Goal: Information Seeking & Learning: Find specific fact

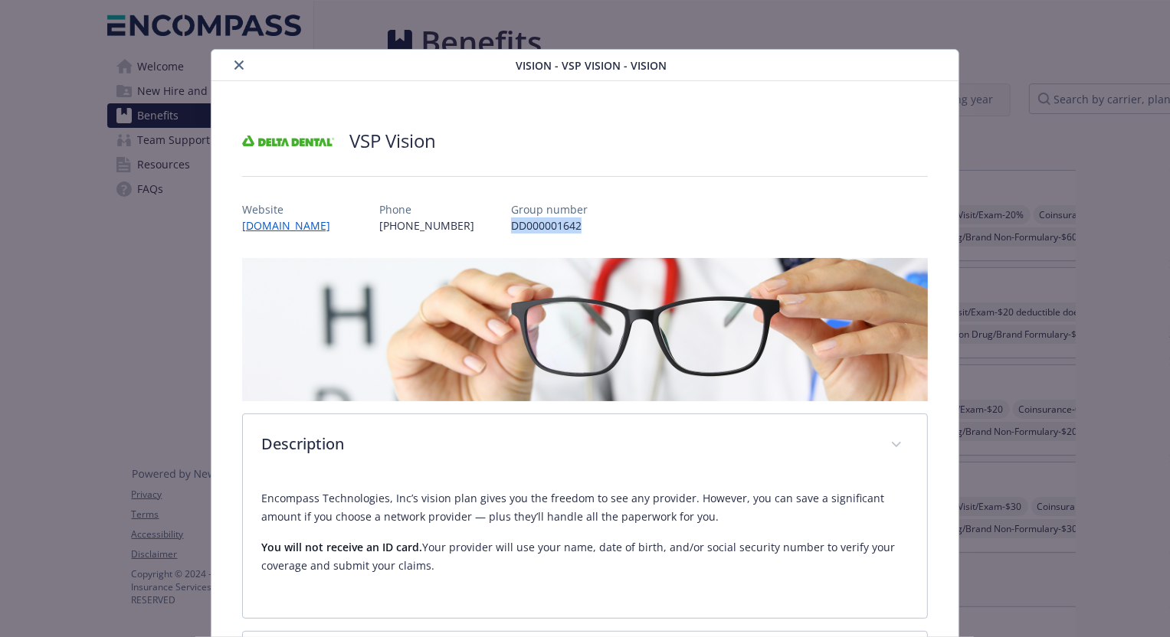
scroll to position [944, 0]
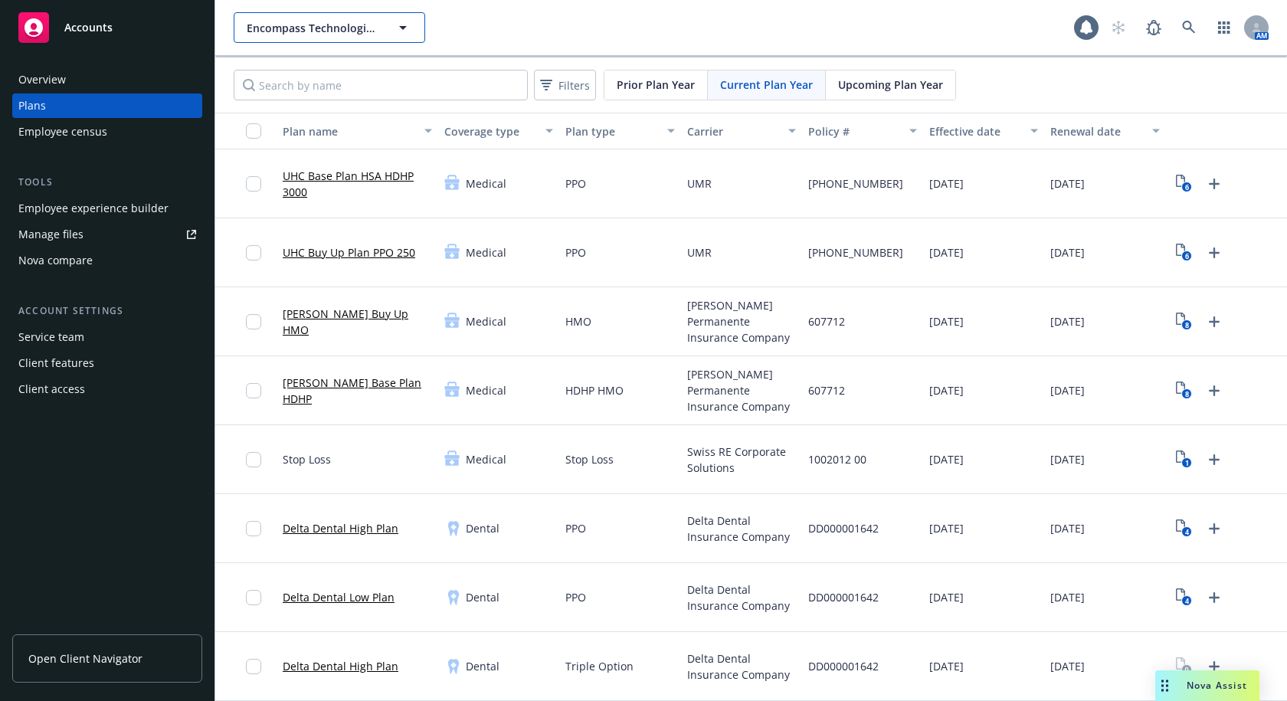
click at [375, 25] on span "Encompass Technologies, Inc." at bounding box center [313, 28] width 133 height 16
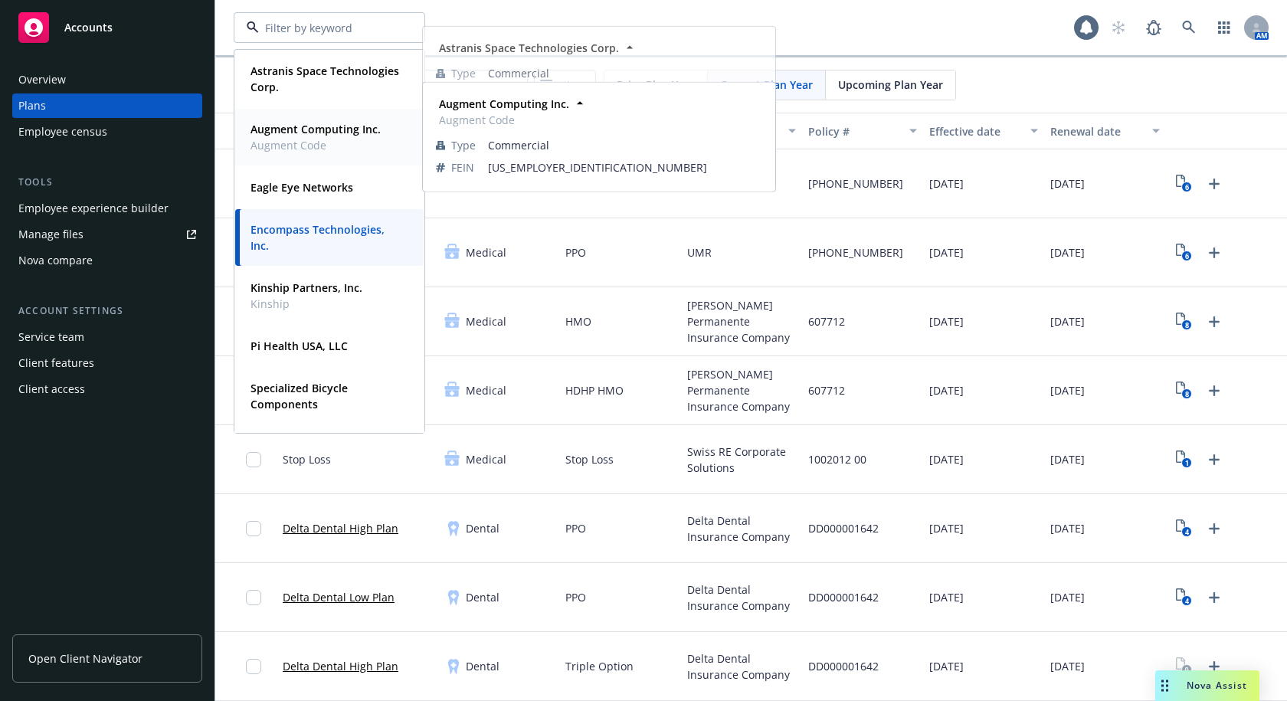
click at [299, 149] on span "Augment Code" at bounding box center [316, 145] width 130 height 16
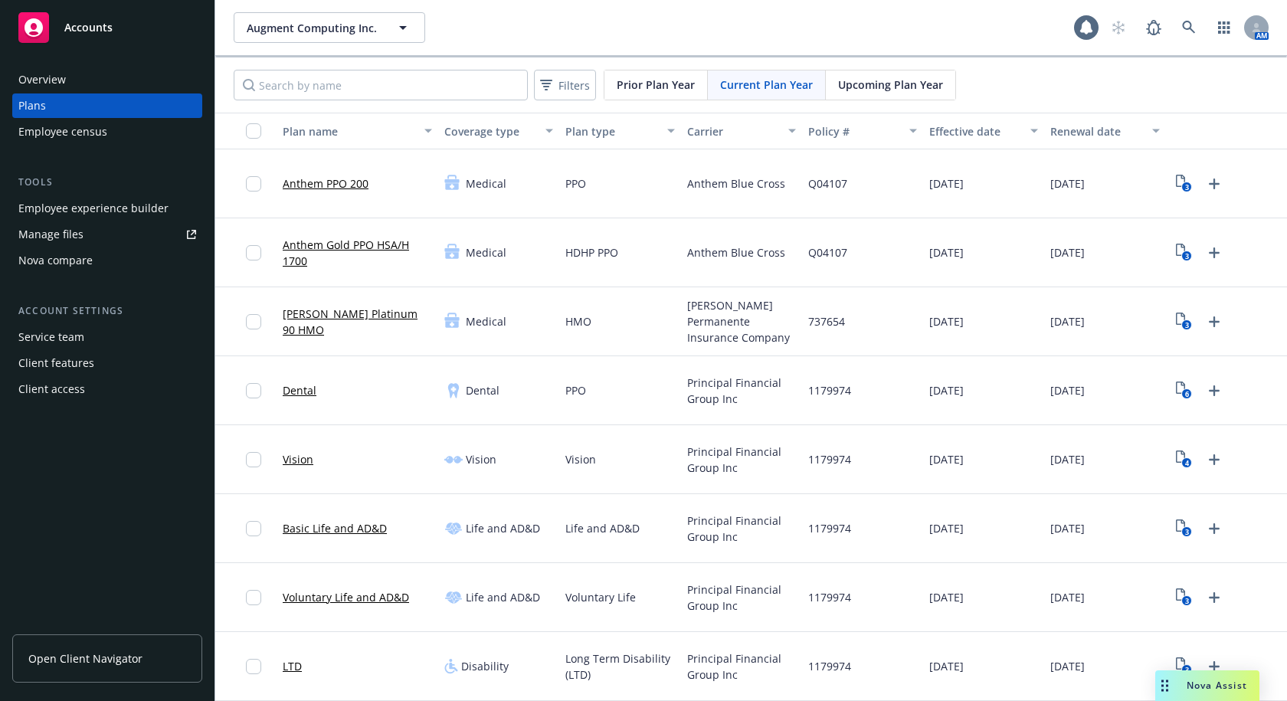
click at [57, 204] on div "Employee experience builder" at bounding box center [93, 208] width 150 height 25
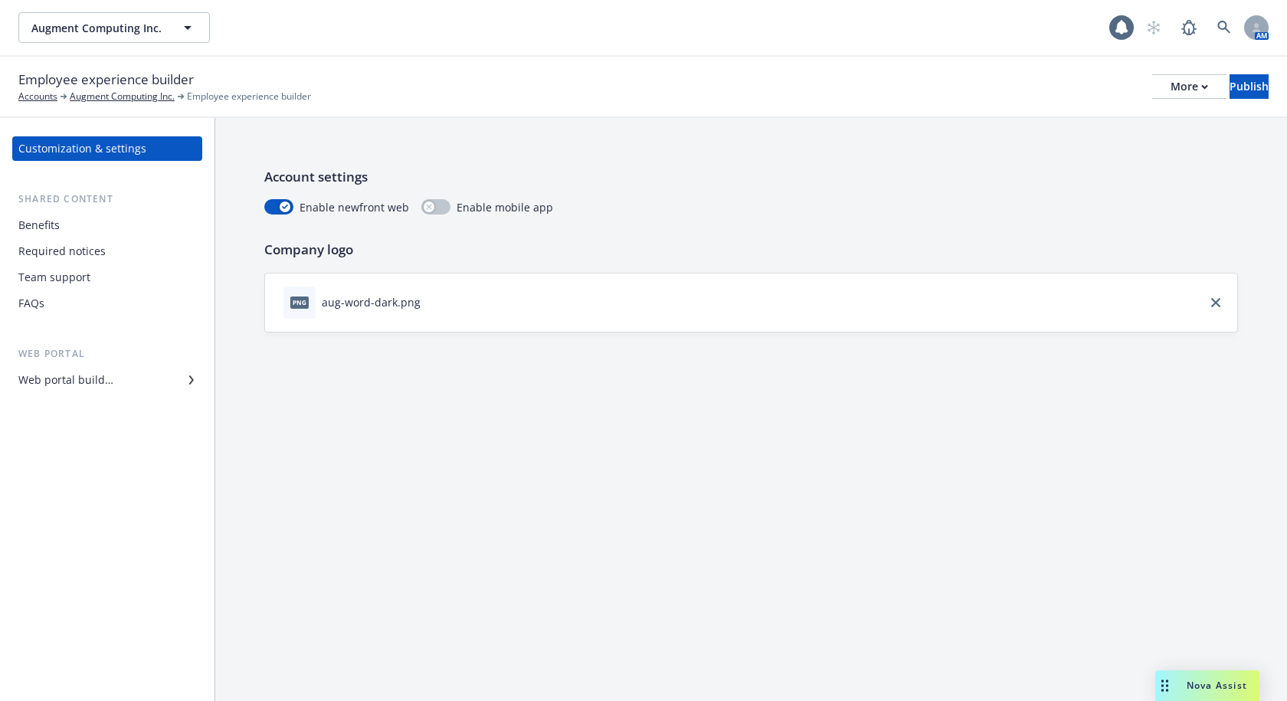
click at [74, 229] on div "Benefits" at bounding box center [107, 225] width 178 height 25
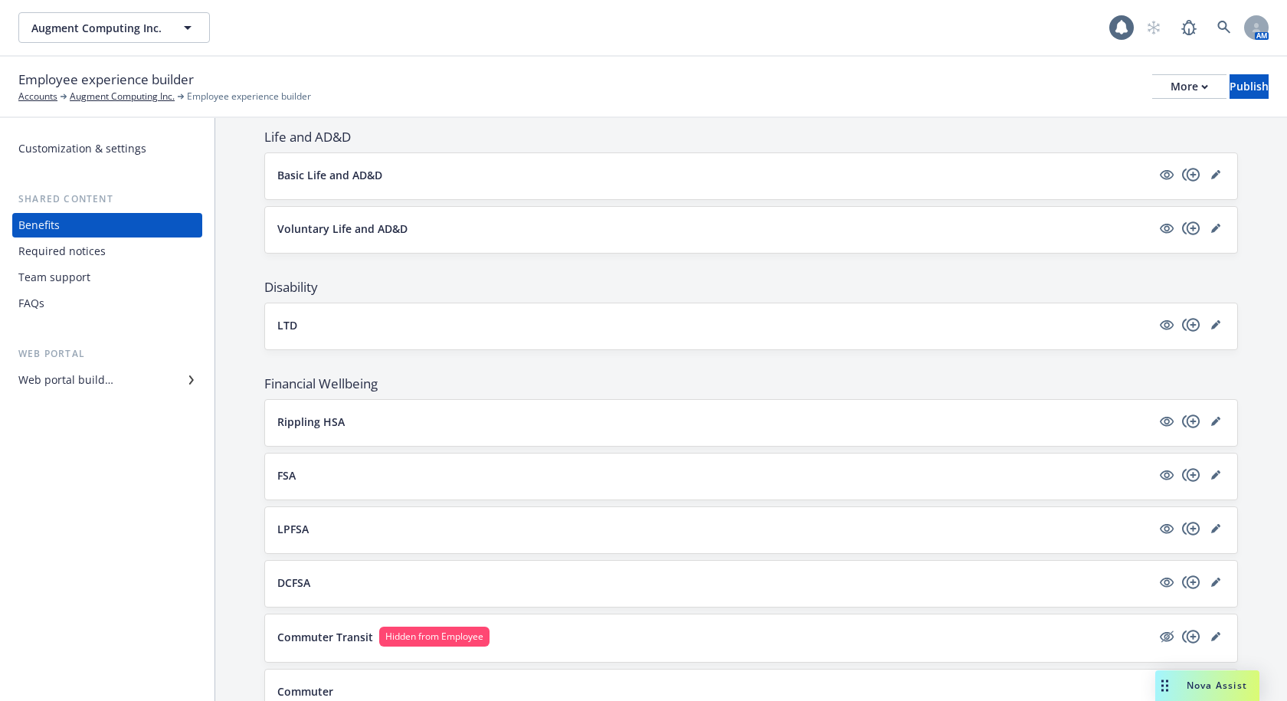
scroll to position [536, 0]
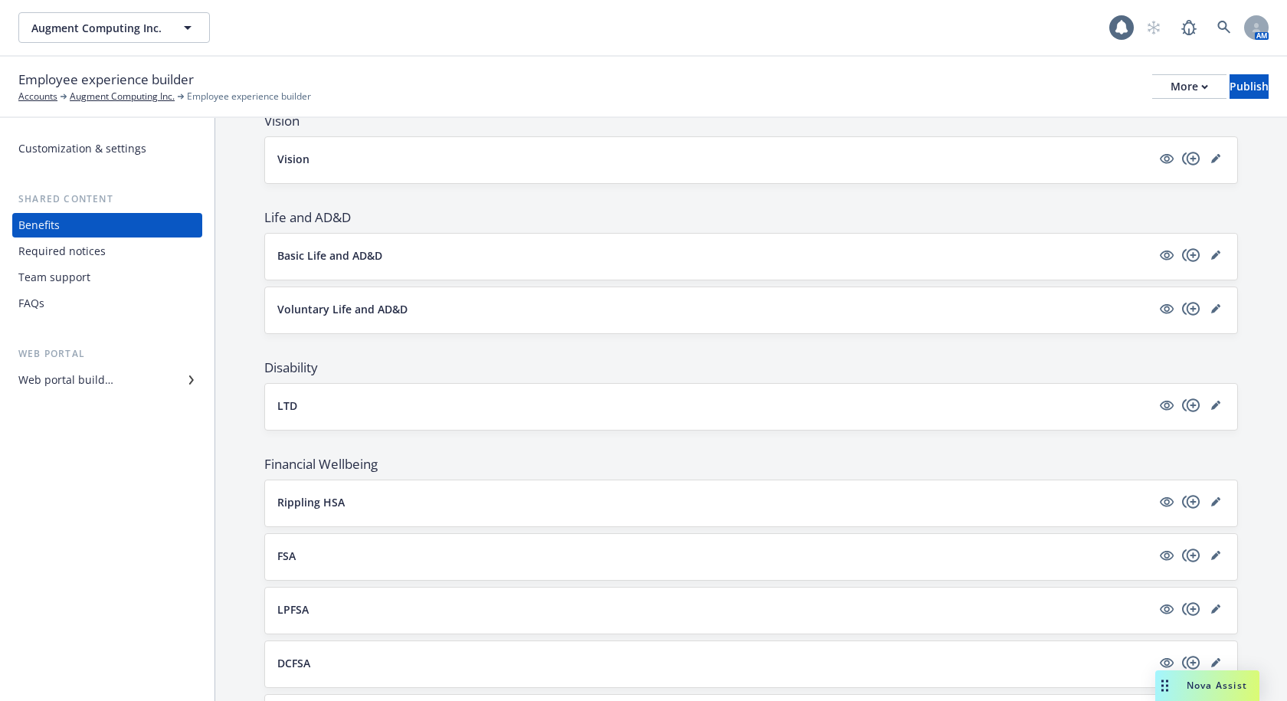
click at [1194, 257] on div at bounding box center [1191, 255] width 67 height 18
click at [1207, 257] on link "editPencil" at bounding box center [1216, 255] width 18 height 18
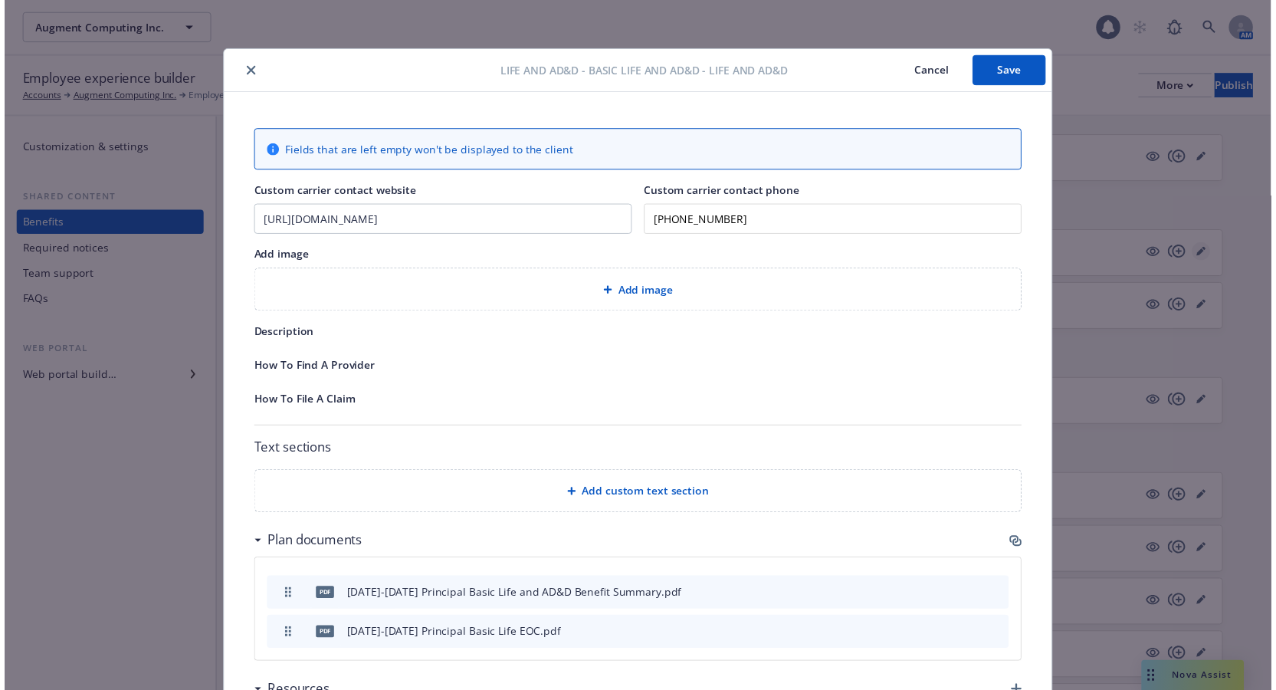
scroll to position [46, 0]
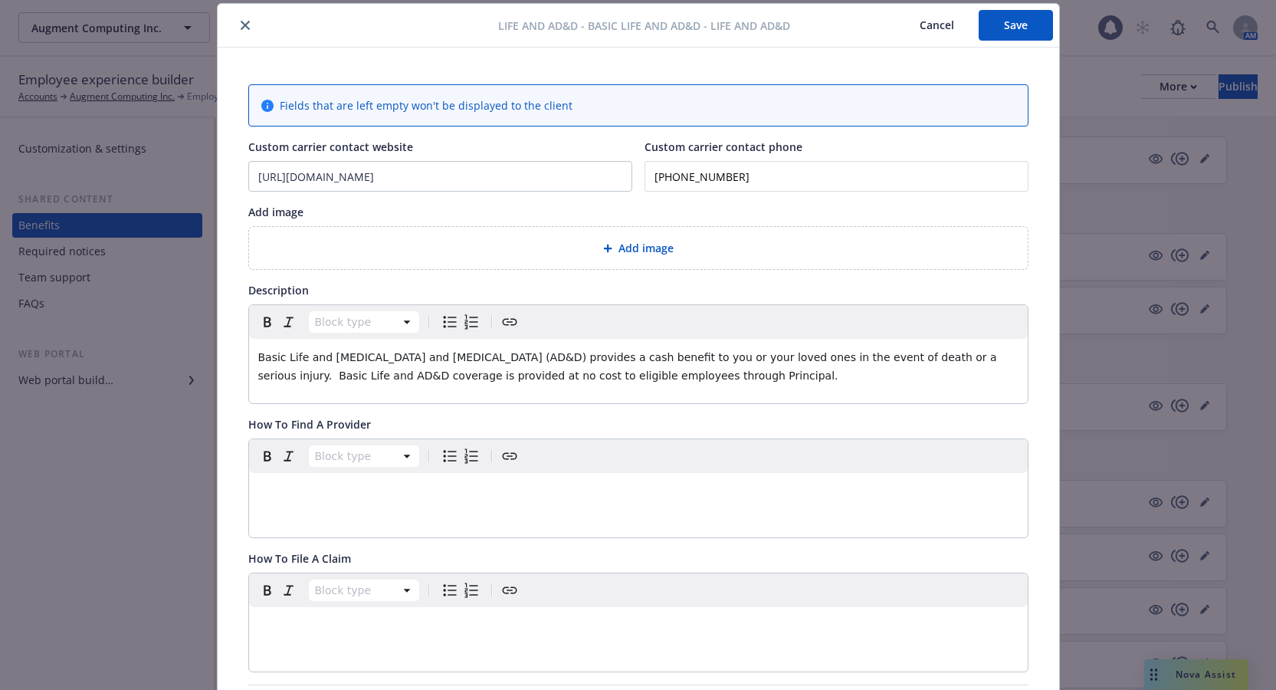
click at [242, 28] on icon "close" at bounding box center [245, 25] width 9 height 9
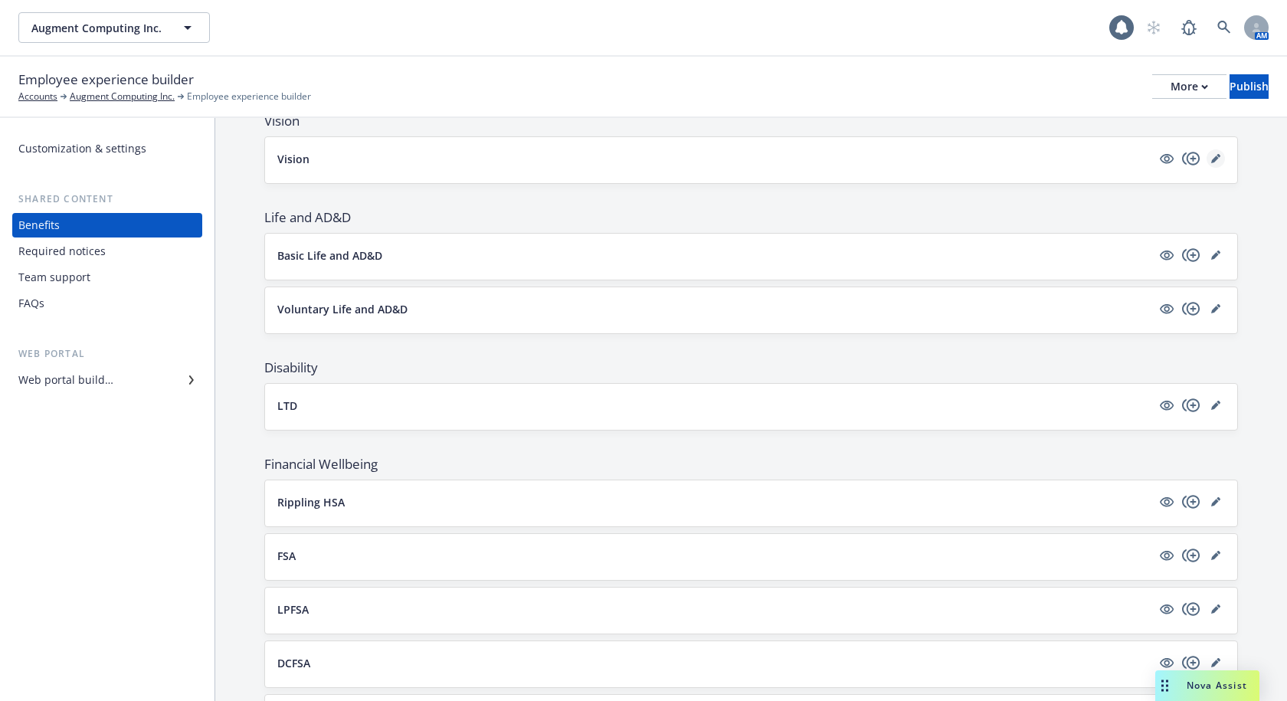
click at [1211, 159] on icon "editPencil" at bounding box center [1215, 158] width 9 height 9
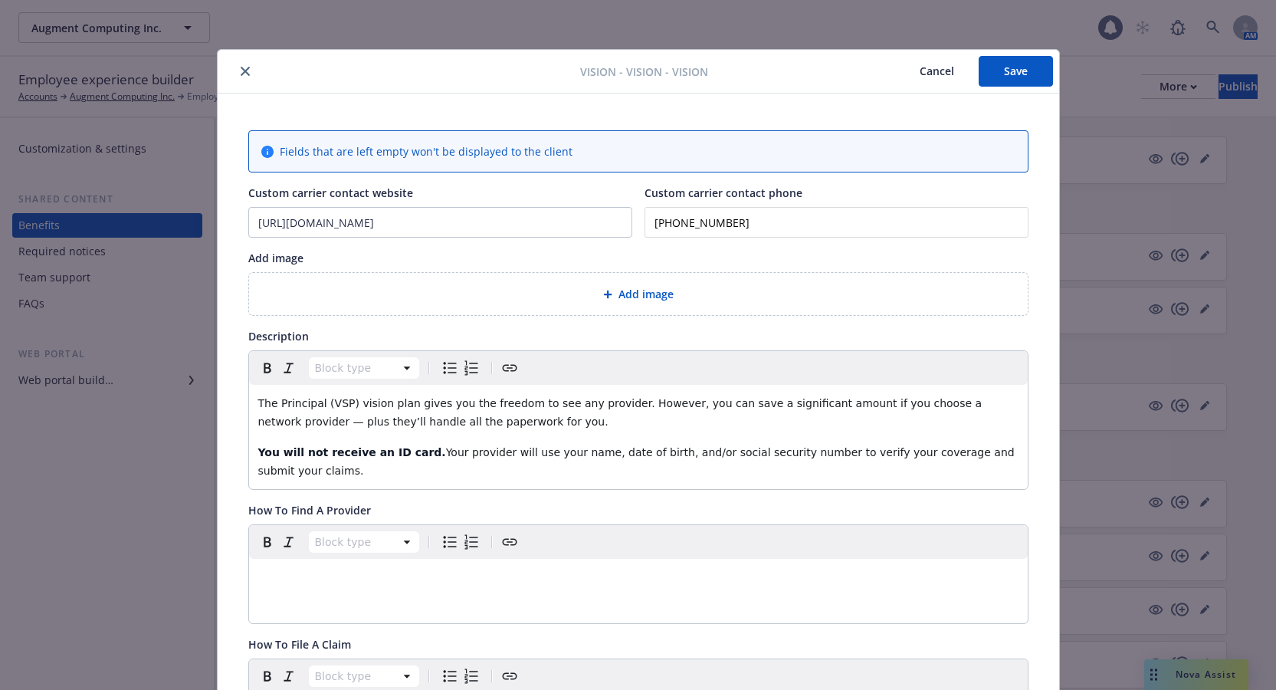
click at [244, 72] on button "close" at bounding box center [245, 71] width 18 height 18
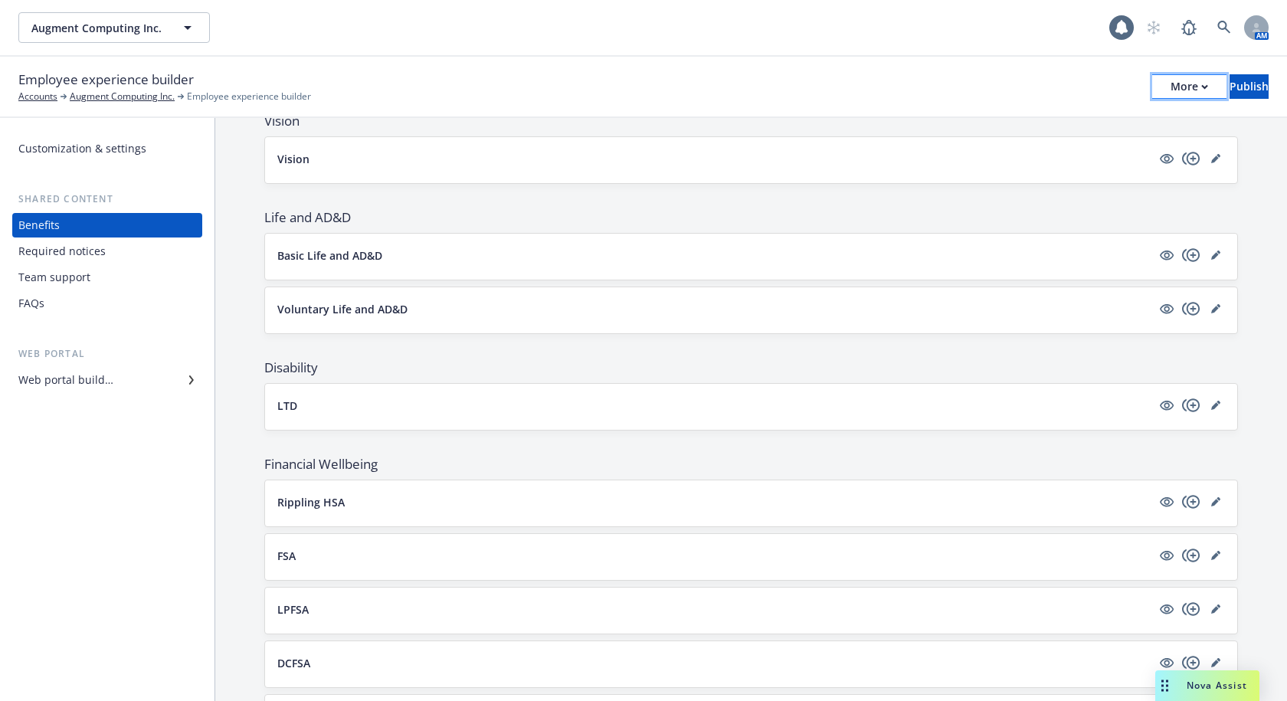
click at [1171, 87] on div "More" at bounding box center [1190, 86] width 38 height 23
click at [1010, 123] on link "Copy preview link" at bounding box center [1062, 121] width 227 height 31
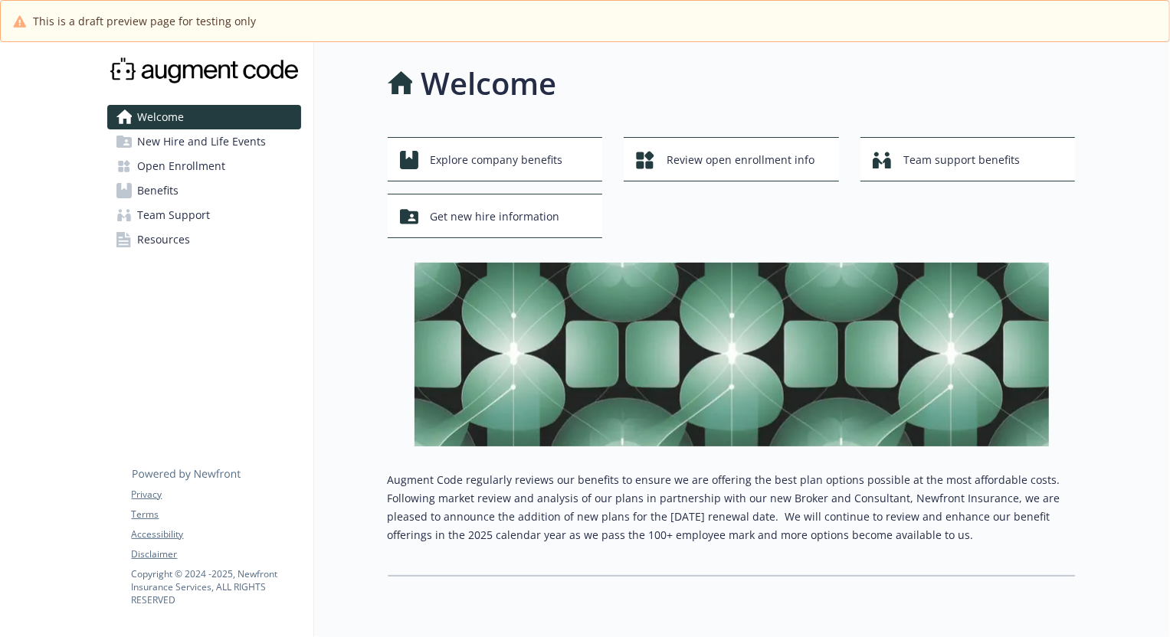
click at [151, 192] on span "Benefits" at bounding box center [158, 191] width 41 height 25
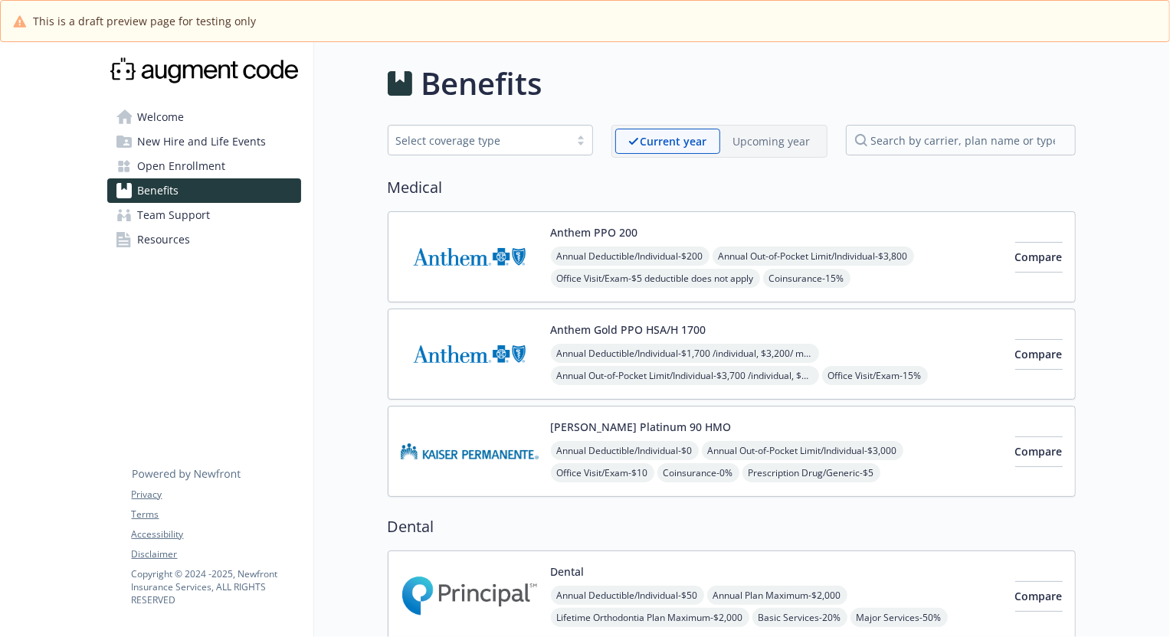
click at [675, 574] on div "Dental Annual Deductible/Individual - $50 Annual Plan Maximum - $2,000 Lifetime…" at bounding box center [777, 596] width 452 height 65
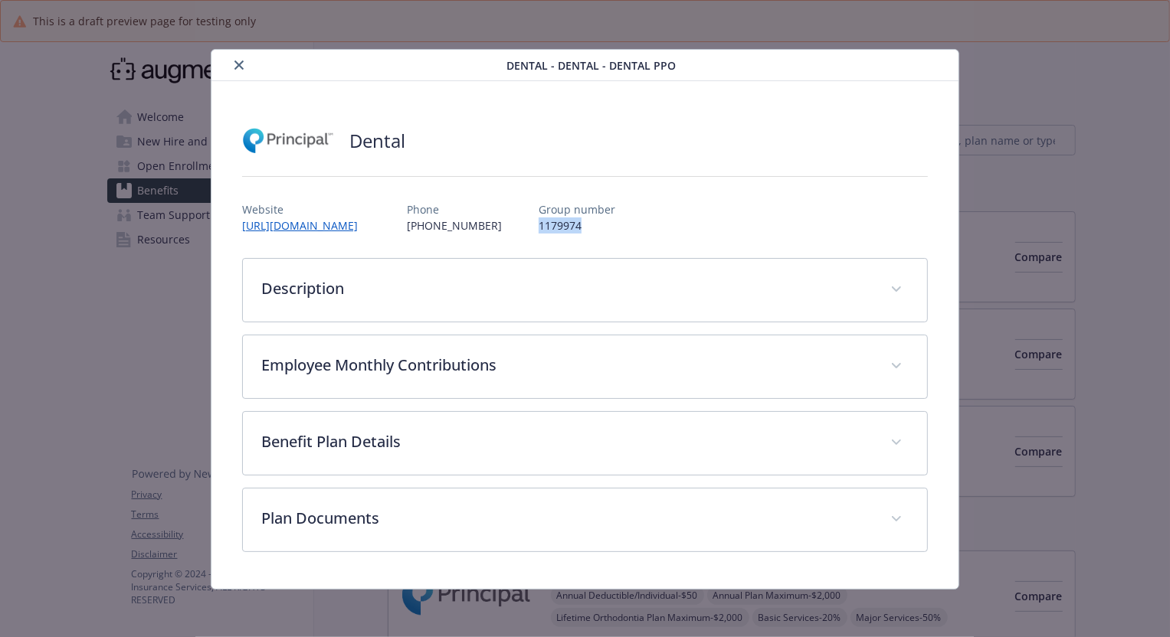
drag, startPoint x: 588, startPoint y: 227, endPoint x: 533, endPoint y: 229, distance: 55.2
click at [533, 229] on div "Website https://www.principal.com/ Phone (800) 247-4695 Group number 1179974" at bounding box center [585, 211] width 686 height 44
copy p "1179974"
click at [234, 63] on icon "close" at bounding box center [238, 65] width 9 height 9
